Goal: Task Accomplishment & Management: Use online tool/utility

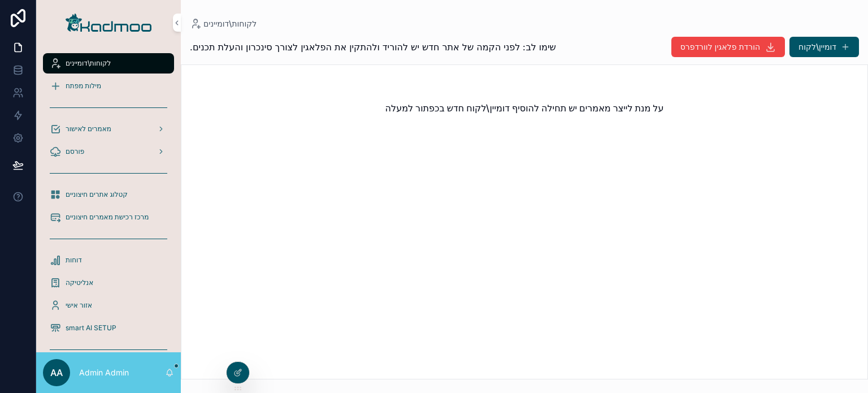
click at [0, 0] on div at bounding box center [0, 0] width 0 height 0
click at [0, 0] on icon at bounding box center [0, 0] width 0 height 0
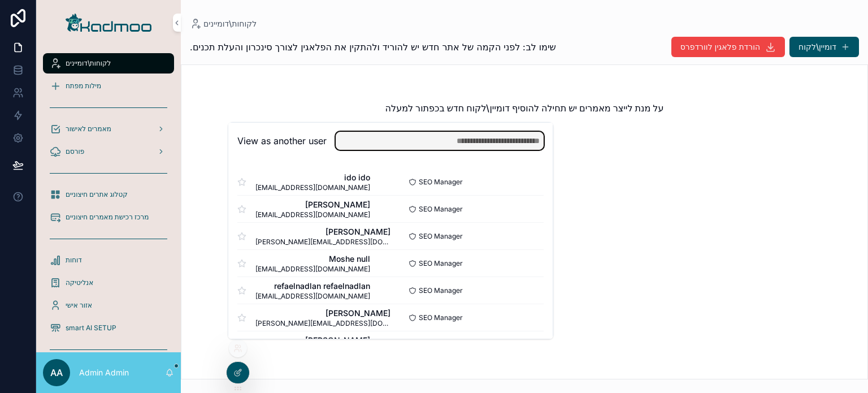
click at [373, 145] on input "text" at bounding box center [440, 141] width 208 height 18
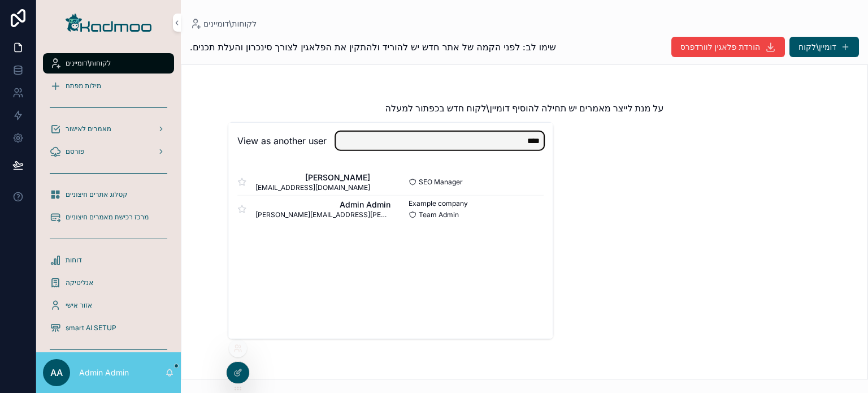
type input "**********"
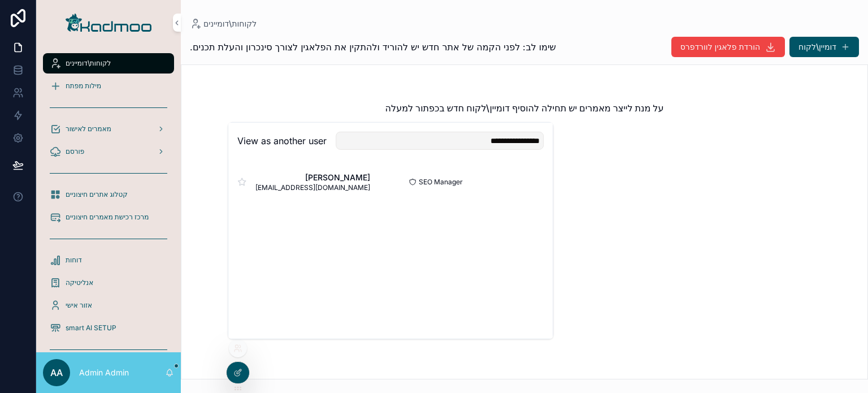
click at [0, 0] on button "Select" at bounding box center [0, 0] width 0 height 0
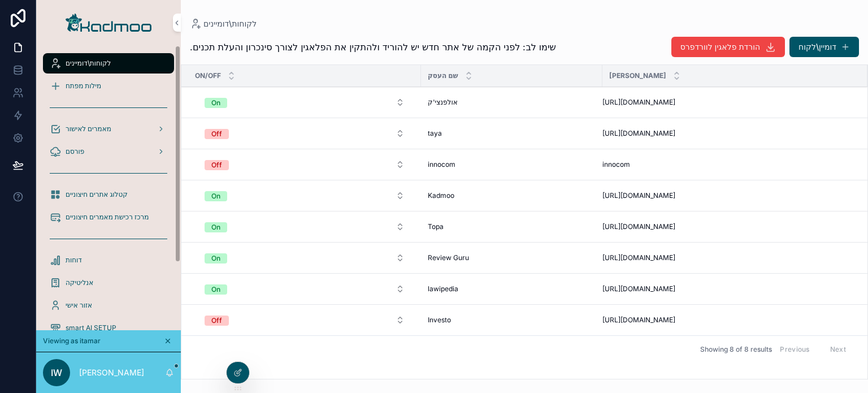
drag, startPoint x: 178, startPoint y: 151, endPoint x: 182, endPoint y: 128, distance: 23.1
click at [182, 128] on div "לקוחות\דומיינים מילות מפתח מאמרים לאישור פורסם קטלוג אתרים חיצוניים מרכז רכישת …" at bounding box center [452, 196] width 832 height 393
click at [0, 0] on span "תזמון אוטומטי חכם" at bounding box center [0, 0] width 0 height 0
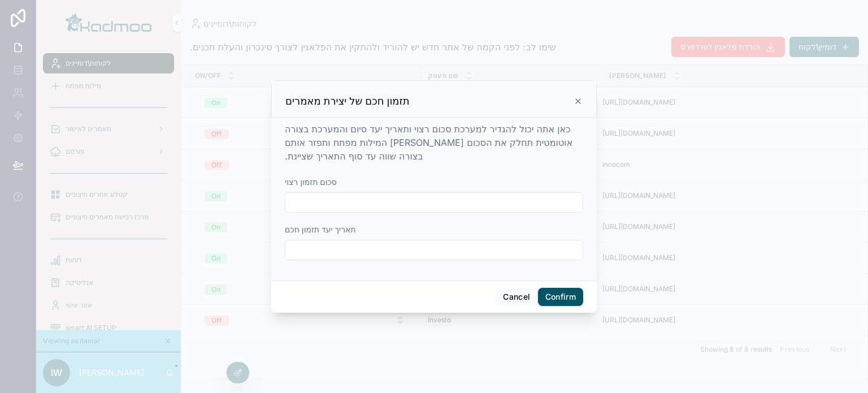
click at [446, 205] on input "text" at bounding box center [434, 202] width 297 height 16
type input "****"
click at [446, 247] on input "text" at bounding box center [434, 250] width 297 height 16
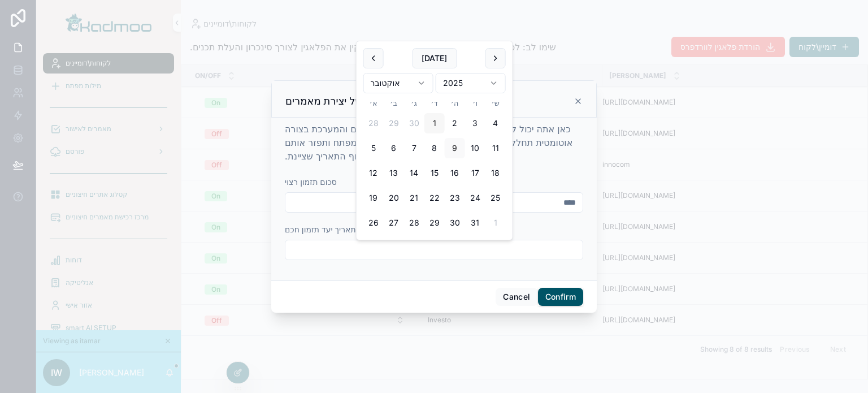
click at [434, 119] on button "1" at bounding box center [435, 123] width 20 height 20
click at [457, 149] on button "9" at bounding box center [455, 148] width 20 height 20
click at [474, 225] on button "31" at bounding box center [475, 223] width 20 height 20
click at [451, 145] on button "9" at bounding box center [455, 148] width 20 height 20
click at [472, 221] on button "31" at bounding box center [475, 223] width 20 height 20
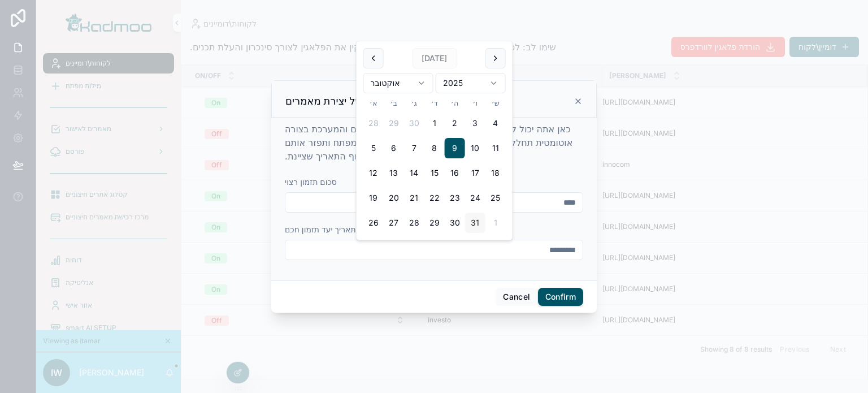
type input "**********"
click at [286, 79] on div at bounding box center [434, 196] width 868 height 393
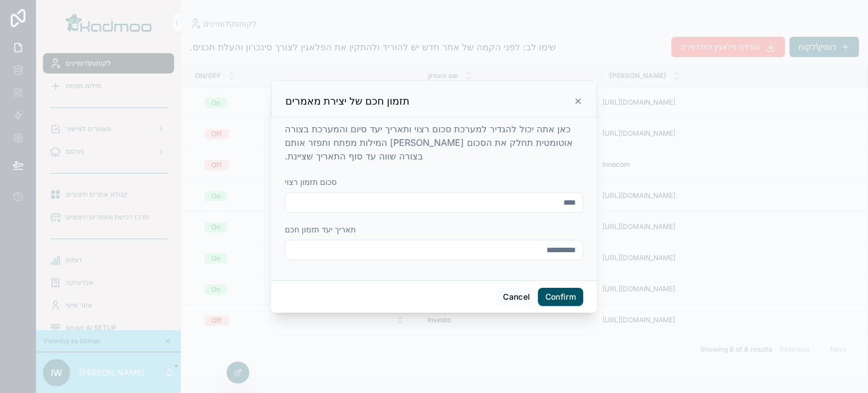
click at [534, 181] on div "סכום תזמון רצוי" at bounding box center [434, 181] width 299 height 11
click at [540, 198] on input "****" at bounding box center [434, 202] width 297 height 16
type input "**"
type input "****"
click at [569, 293] on button "Confirm" at bounding box center [560, 297] width 45 height 18
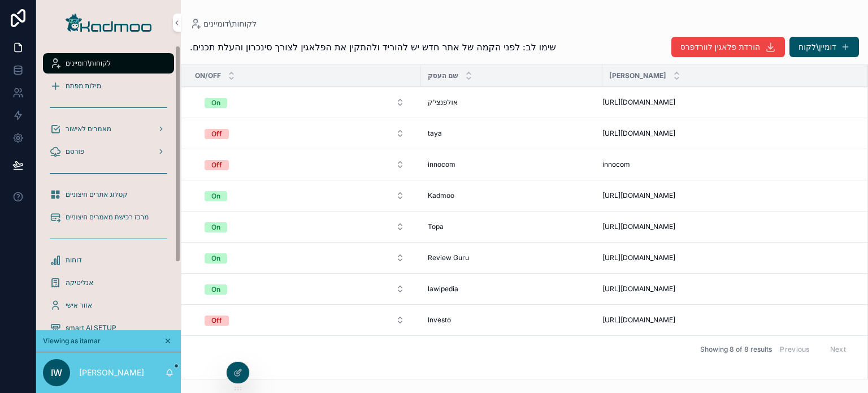
click at [90, 85] on span "מילות מפתח" at bounding box center [84, 85] width 36 height 9
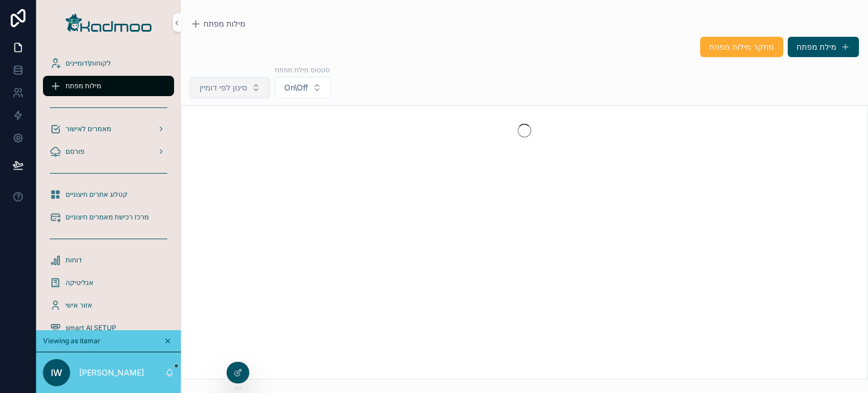
click at [224, 84] on span "סינון לפי דומיין" at bounding box center [223, 87] width 47 height 11
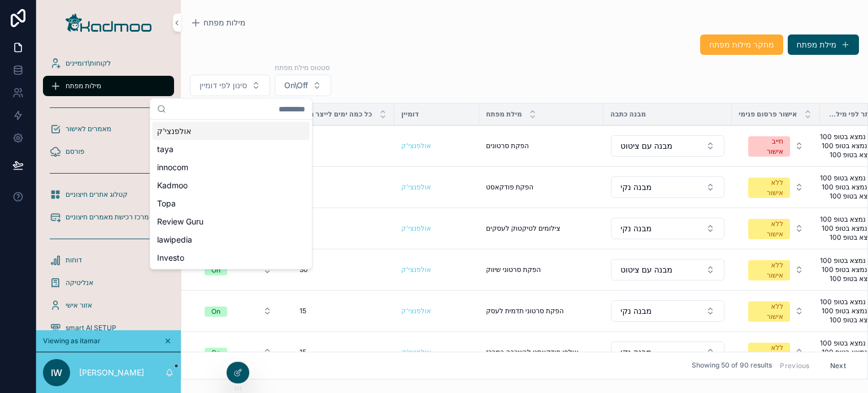
click at [181, 130] on span "אולפנצי'ק" at bounding box center [174, 131] width 34 height 11
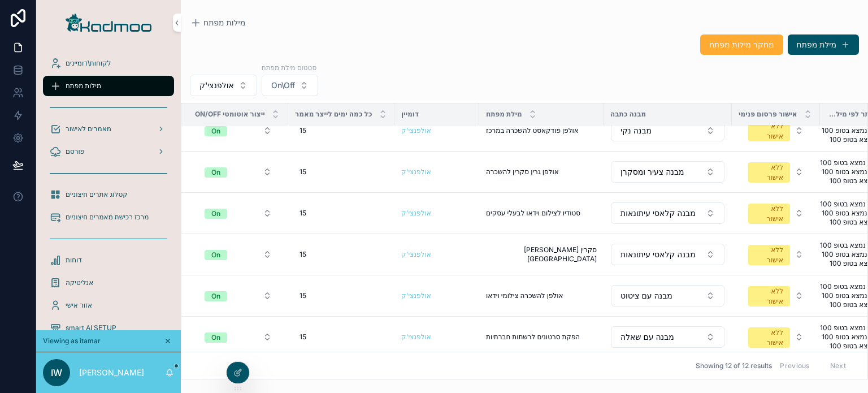
drag, startPoint x: 509, startPoint y: 369, endPoint x: 543, endPoint y: 377, distance: 35.4
click at [543, 377] on div "On/Off ייצור אוטומטי כל כמה ימים לייצר מאמר דומיין מילת מפתח מבנה כתבה אישור פר…" at bounding box center [524, 240] width 686 height 275
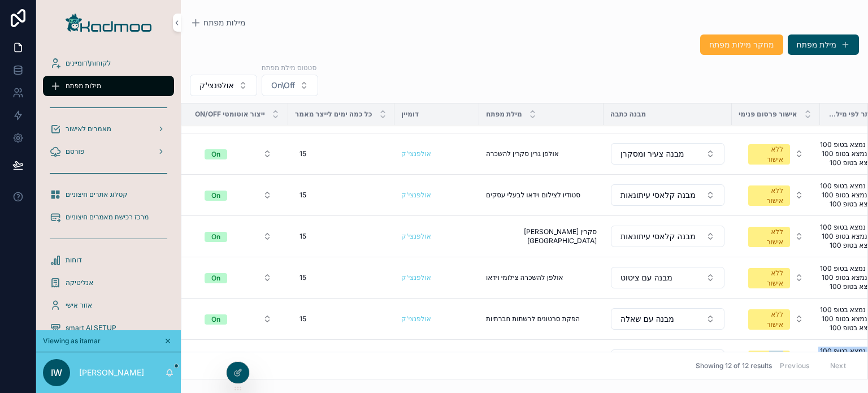
scroll to position [277, 0]
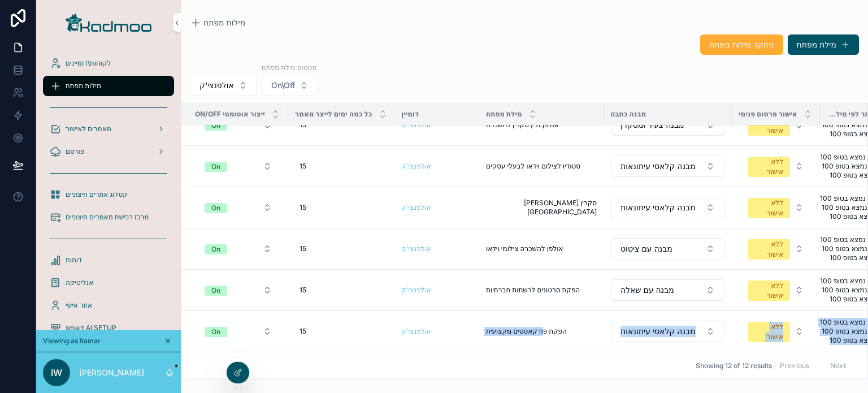
click at [90, 59] on span "לקוחות\דומיינים" at bounding box center [88, 63] width 45 height 9
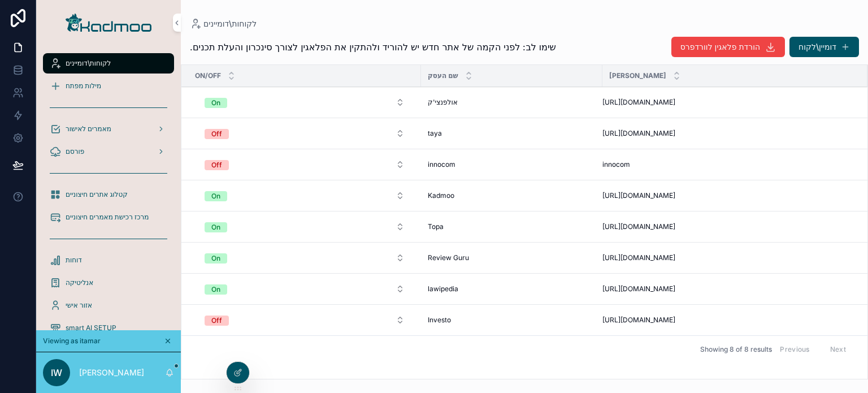
click at [87, 83] on span "מילות מפתח" at bounding box center [84, 85] width 36 height 9
